Goal: Information Seeking & Learning: Learn about a topic

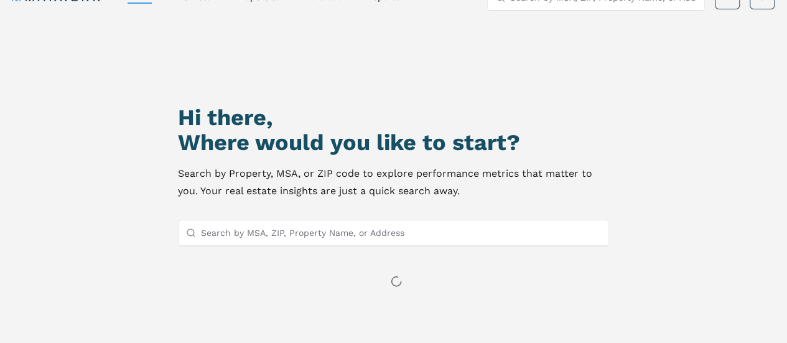
scroll to position [32, 0]
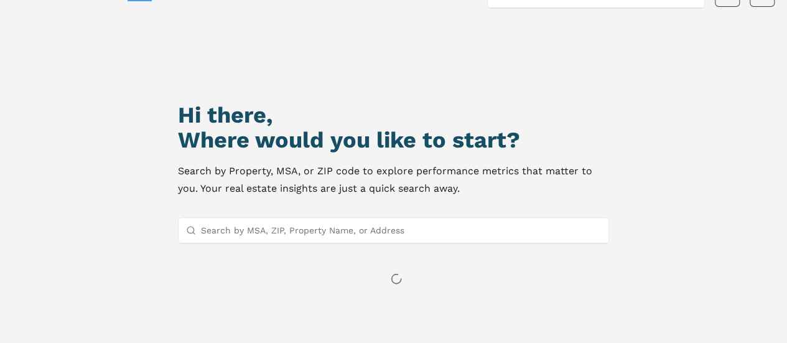
click at [296, 230] on input "Search by MSA, ZIP, Property Name, or Address" at bounding box center [401, 230] width 401 height 25
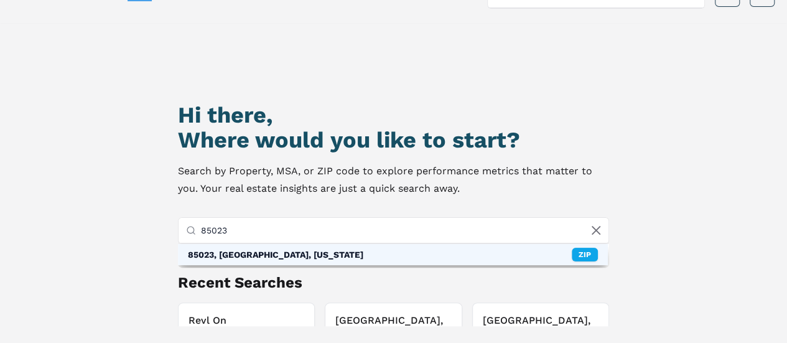
type input "85023"
click at [203, 256] on div "85023, [GEOGRAPHIC_DATA], [US_STATE]" at bounding box center [275, 254] width 175 height 12
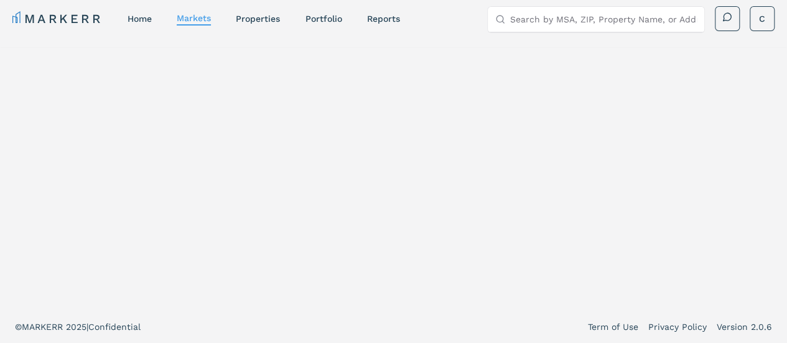
scroll to position [7, 0]
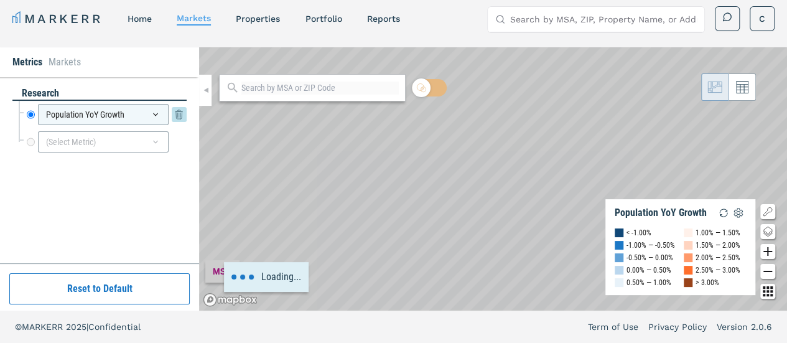
click at [117, 124] on div "Population YoY Growth" at bounding box center [103, 114] width 131 height 21
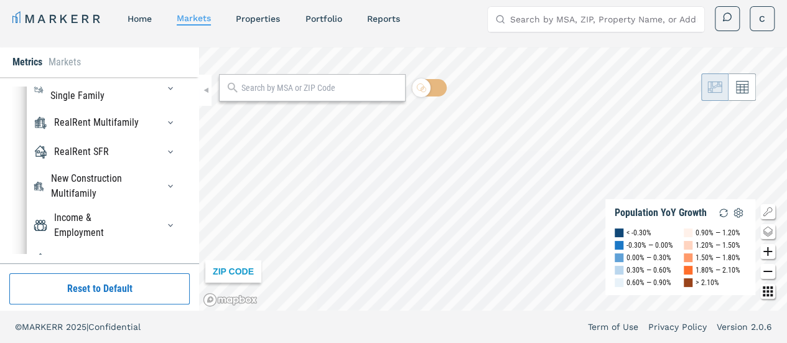
scroll to position [149, 0]
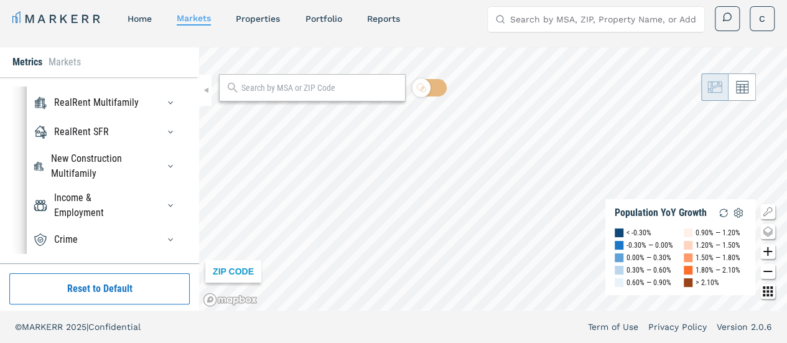
click at [70, 206] on div "Income & Employment" at bounding box center [98, 205] width 89 height 30
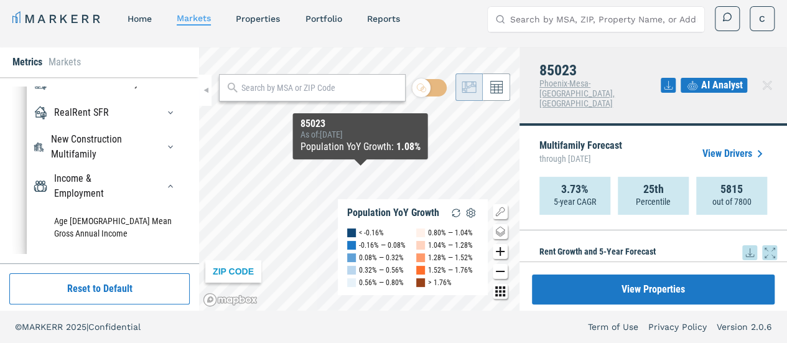
click at [72, 201] on div "Income & Employment" at bounding box center [98, 186] width 89 height 30
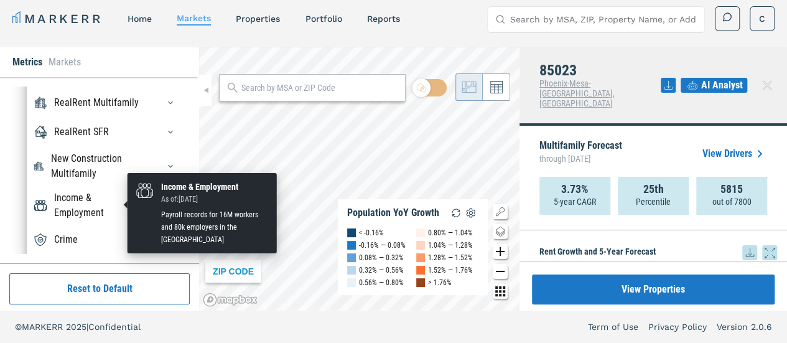
click at [67, 207] on div "Income & Employment" at bounding box center [98, 205] width 89 height 30
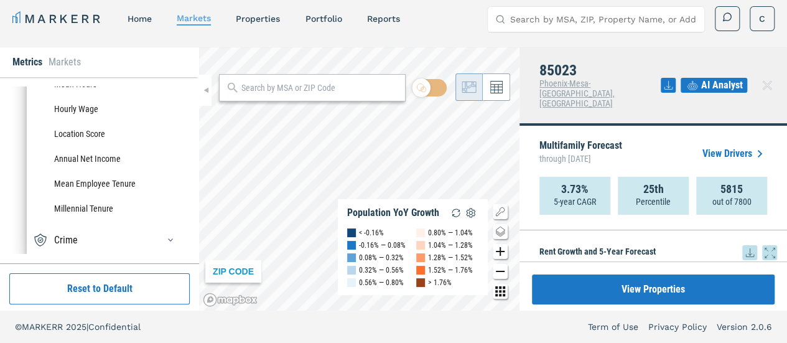
scroll to position [1251, 0]
click at [68, 167] on li "Annual Net Income" at bounding box center [106, 158] width 147 height 25
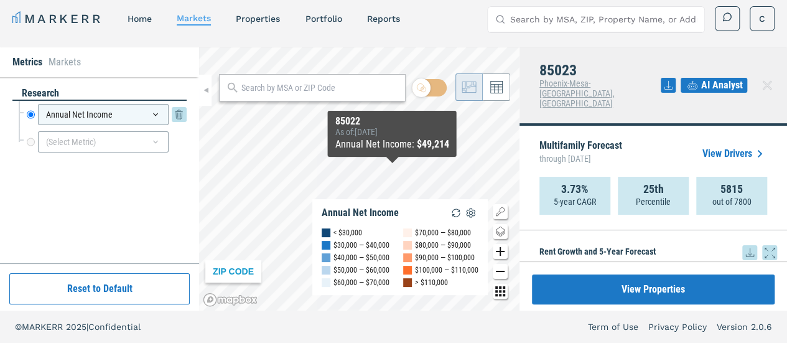
click at [74, 119] on div "Annual Net Income" at bounding box center [103, 114] width 131 height 21
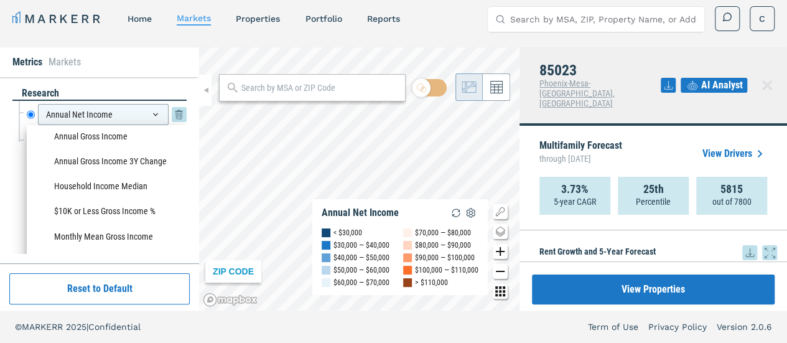
scroll to position [1083, 0]
click at [79, 148] on li "Annual Gross Income" at bounding box center [106, 135] width 147 height 25
